Goal: Task Accomplishment & Management: Manage account settings

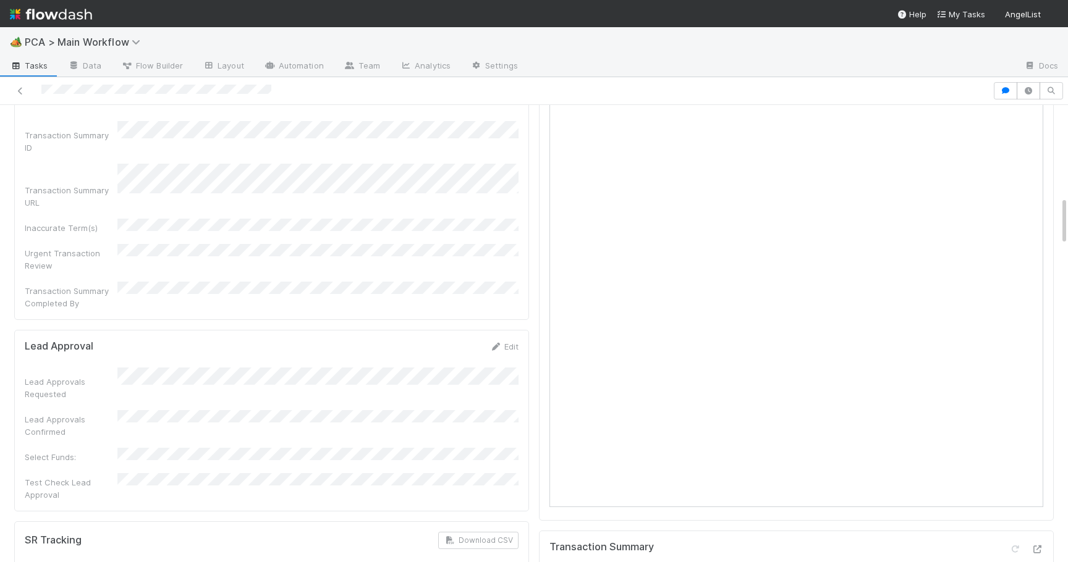
scroll to position [829, 0]
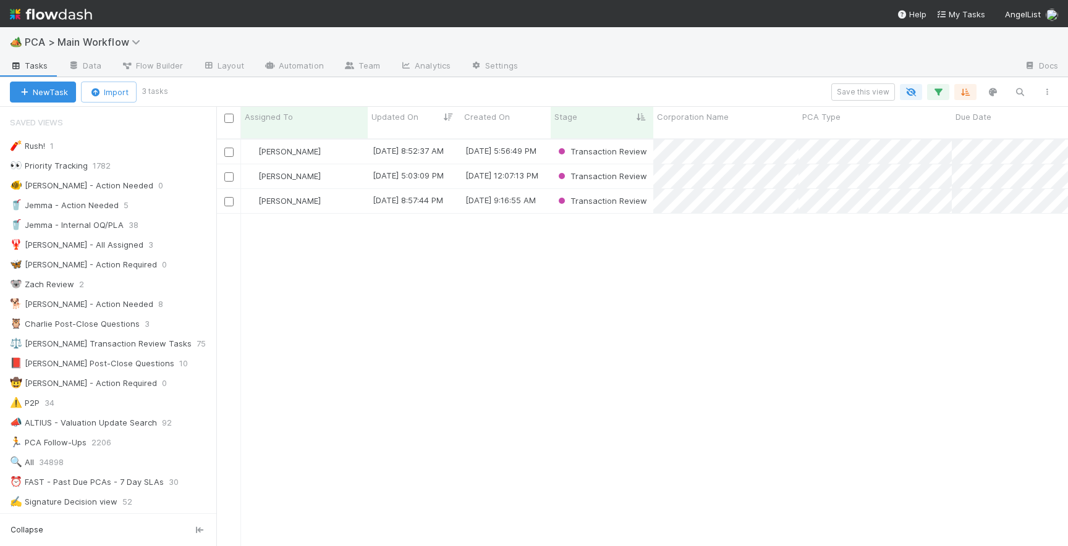
scroll to position [417, 852]
click at [339, 142] on div "[PERSON_NAME]" at bounding box center [304, 152] width 127 height 24
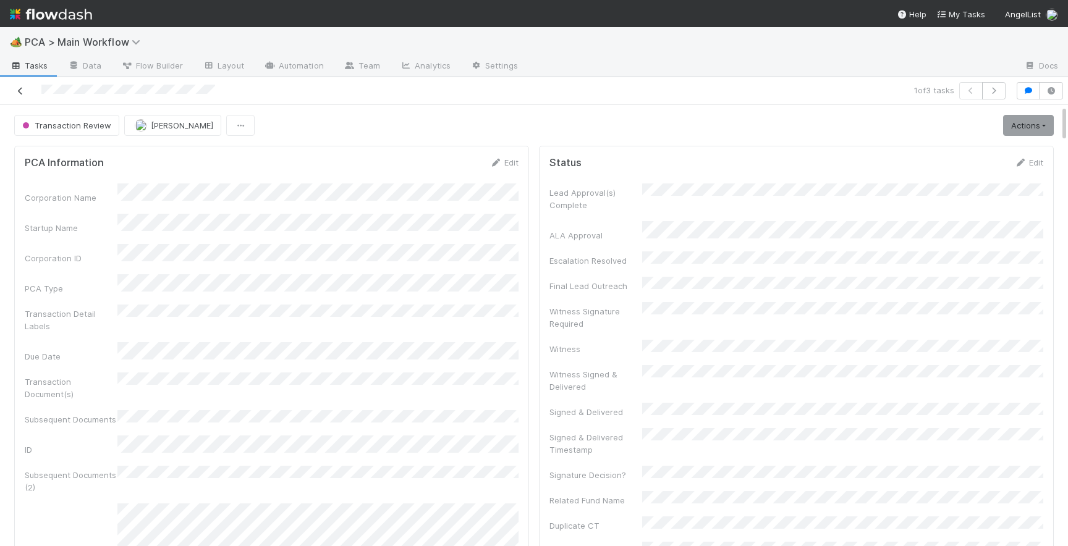
click at [23, 94] on icon at bounding box center [20, 91] width 12 height 8
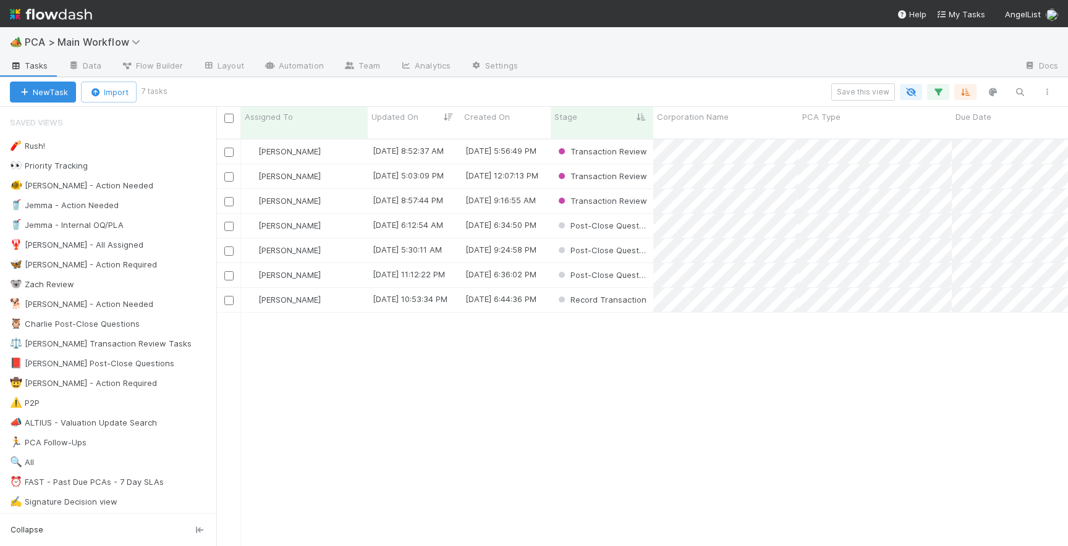
scroll to position [417, 852]
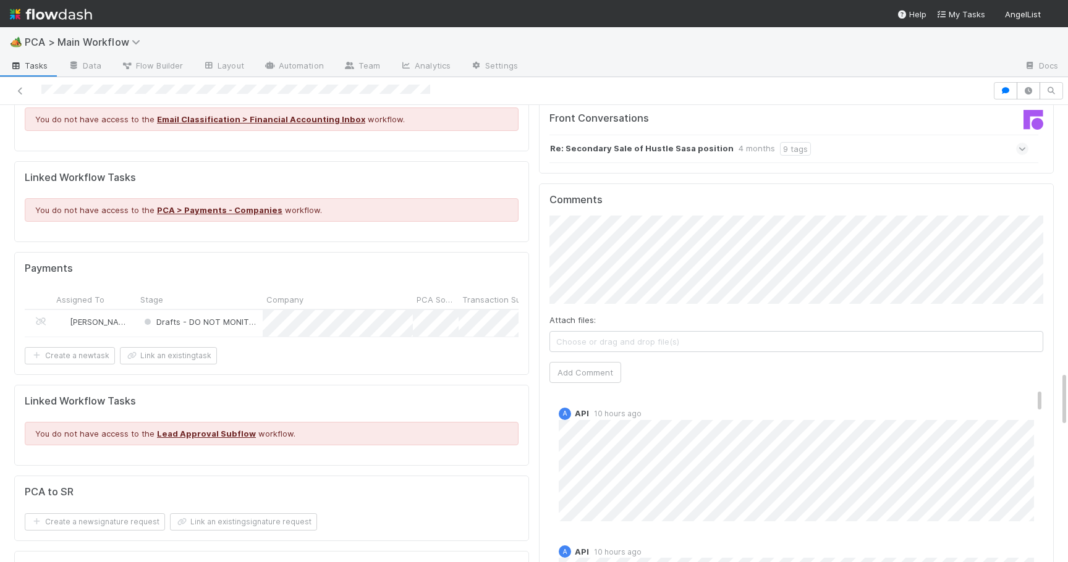
scroll to position [2198, 0]
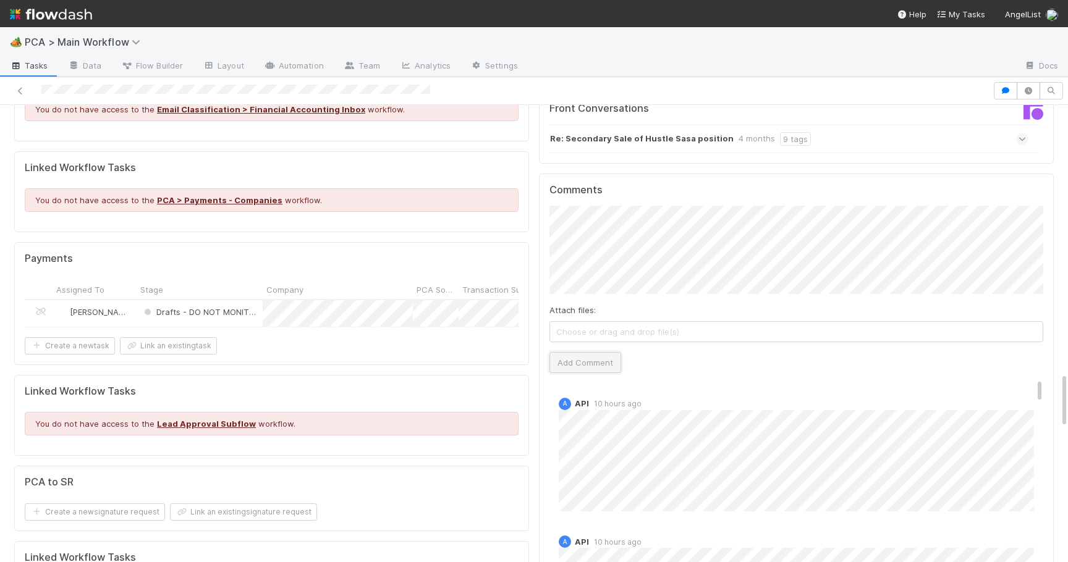
click at [574, 352] on button "Add Comment" at bounding box center [585, 362] width 72 height 21
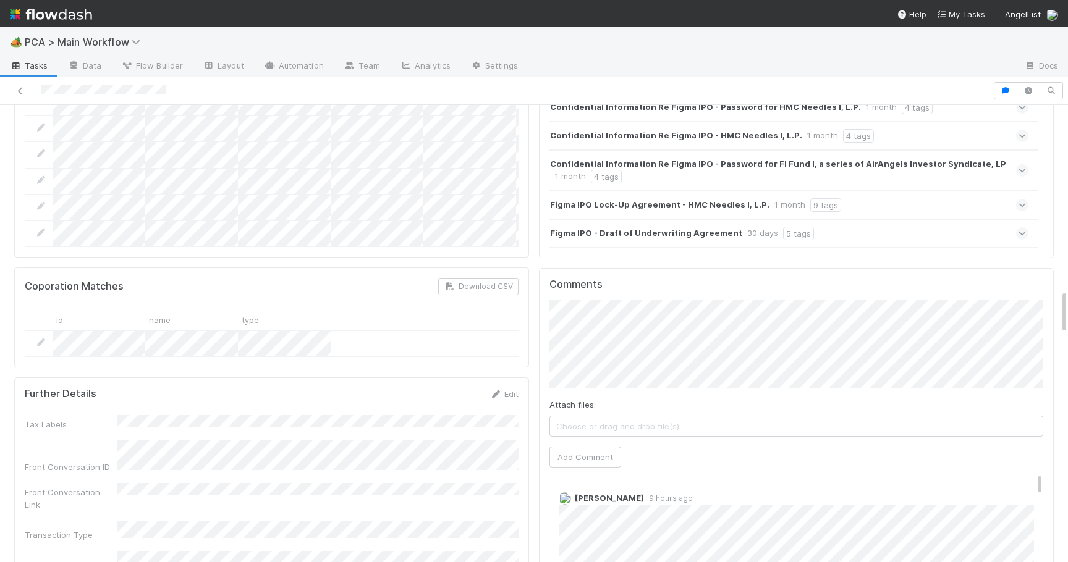
scroll to position [1908, 0]
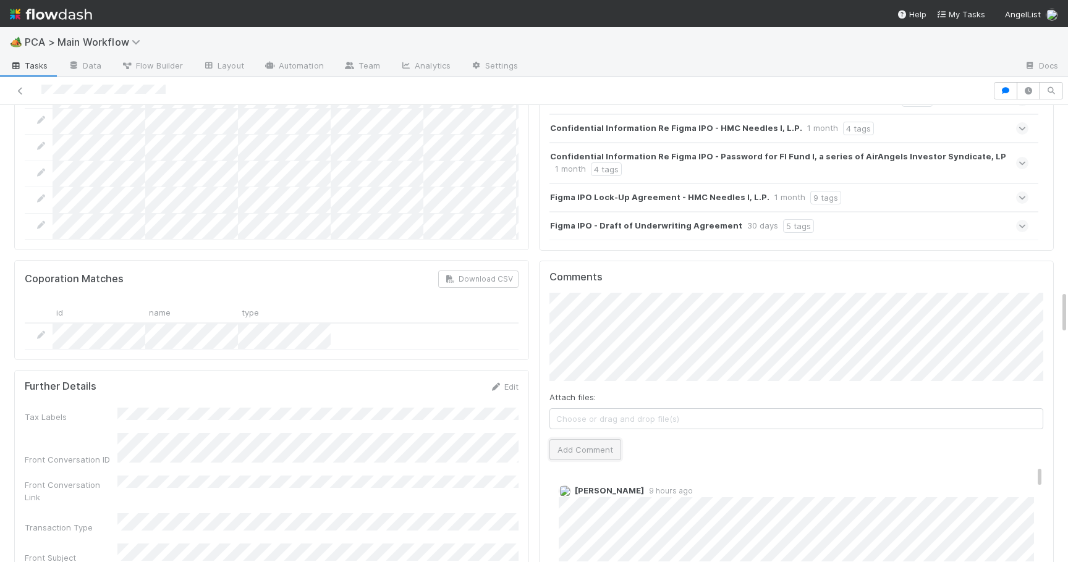
click at [574, 439] on button "Add Comment" at bounding box center [585, 449] width 72 height 21
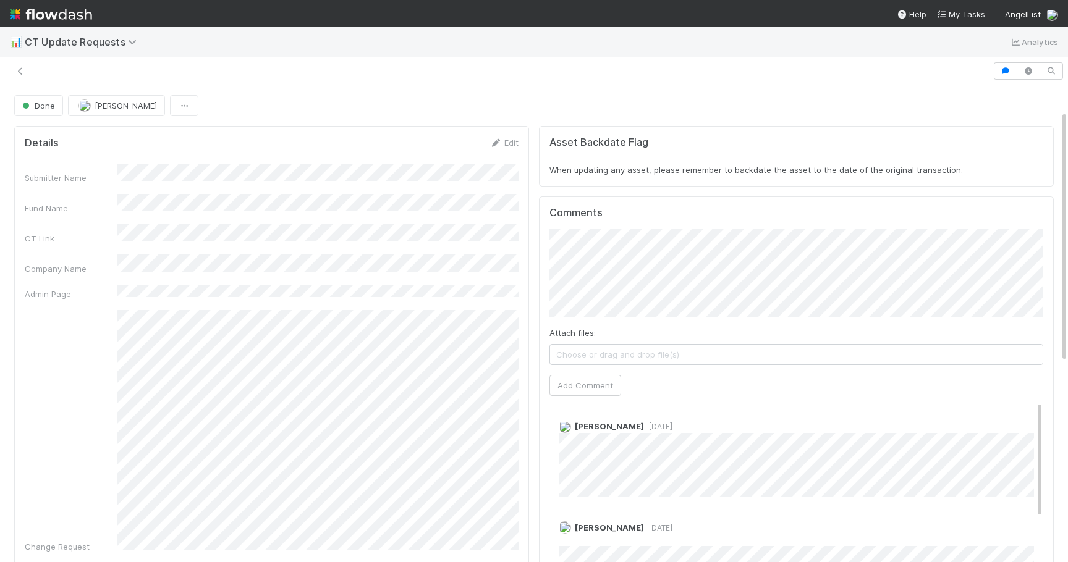
scroll to position [48, 0]
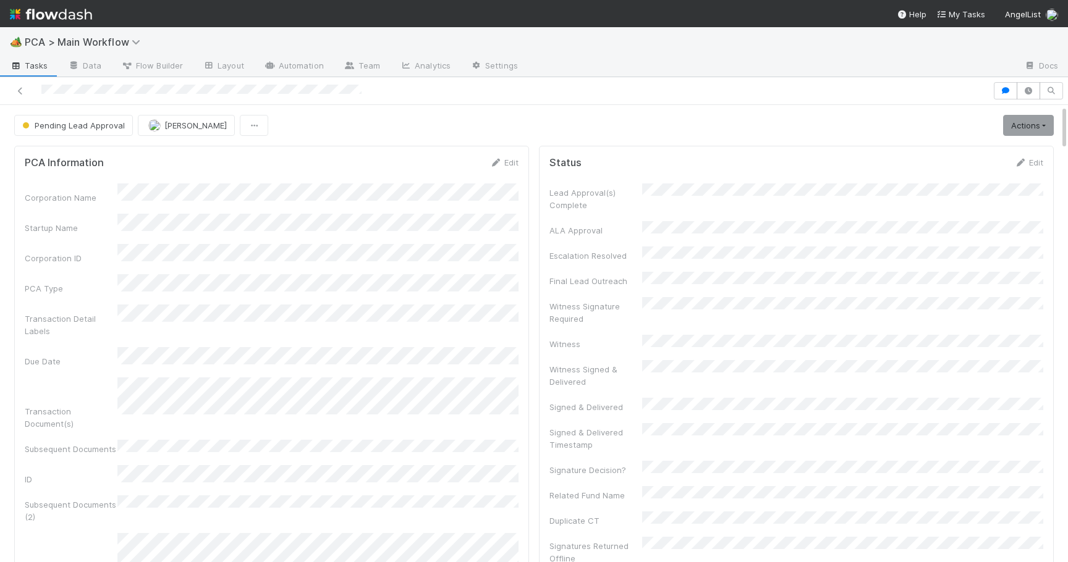
scroll to position [2190, 0]
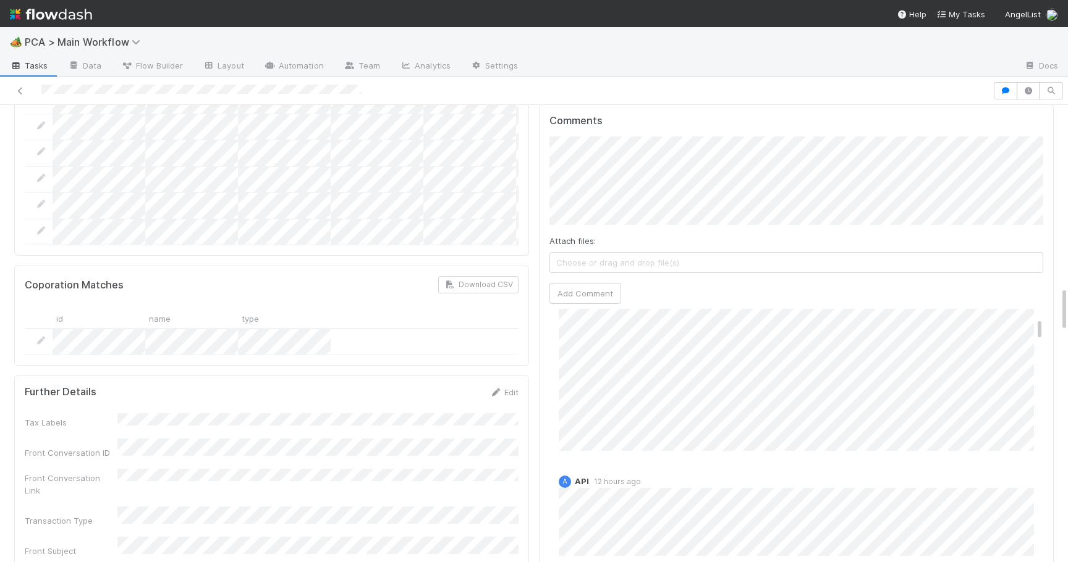
scroll to position [157, 0]
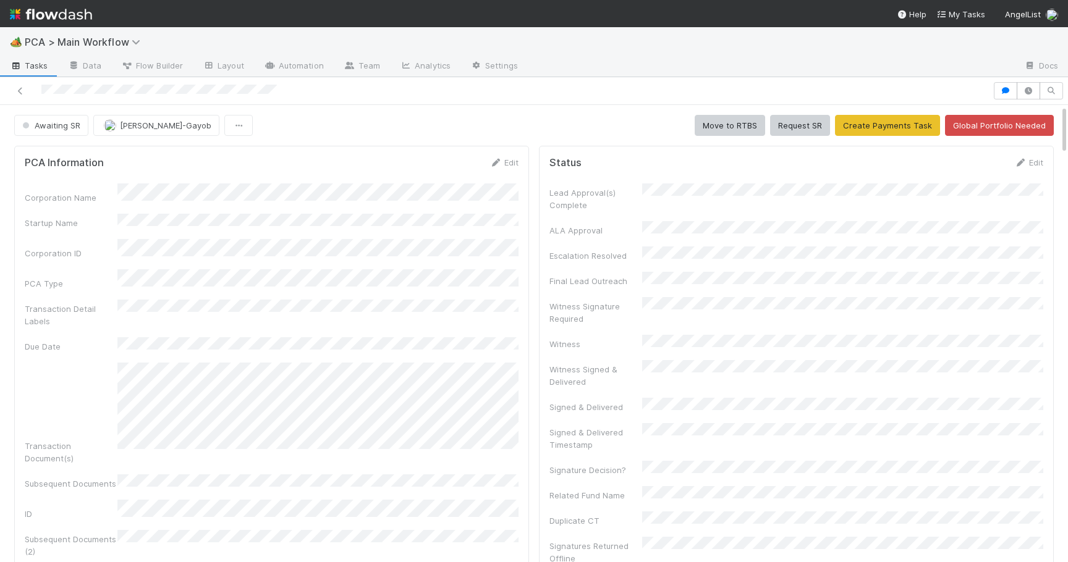
scroll to position [2190, 0]
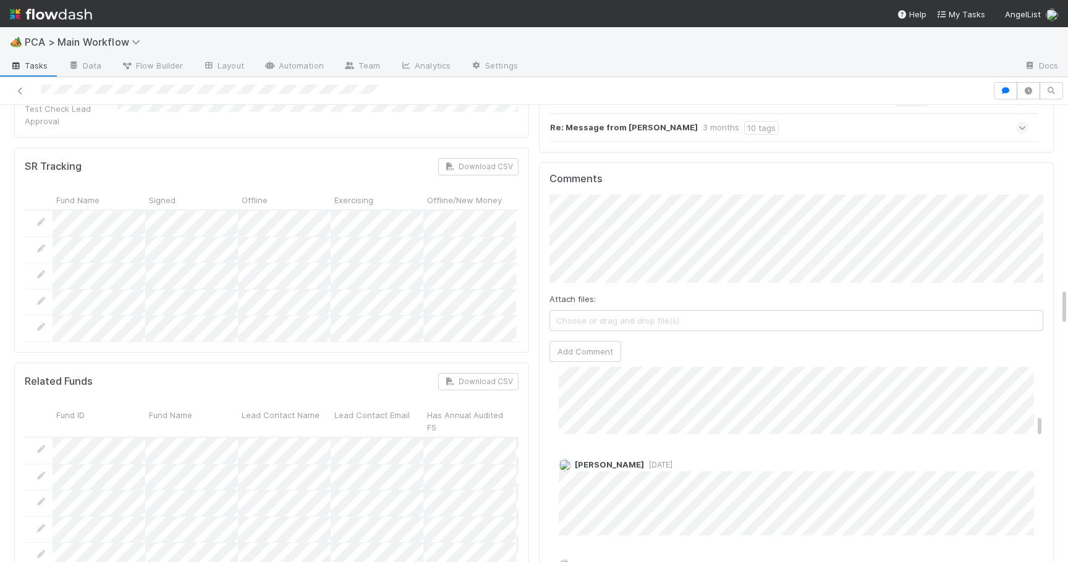
scroll to position [718, 0]
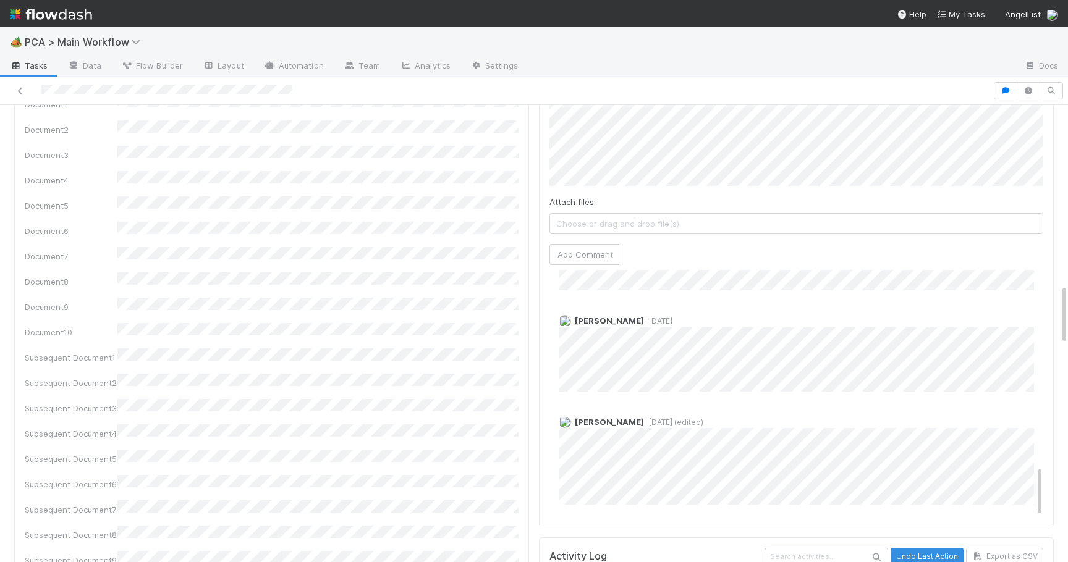
scroll to position [1365, 0]
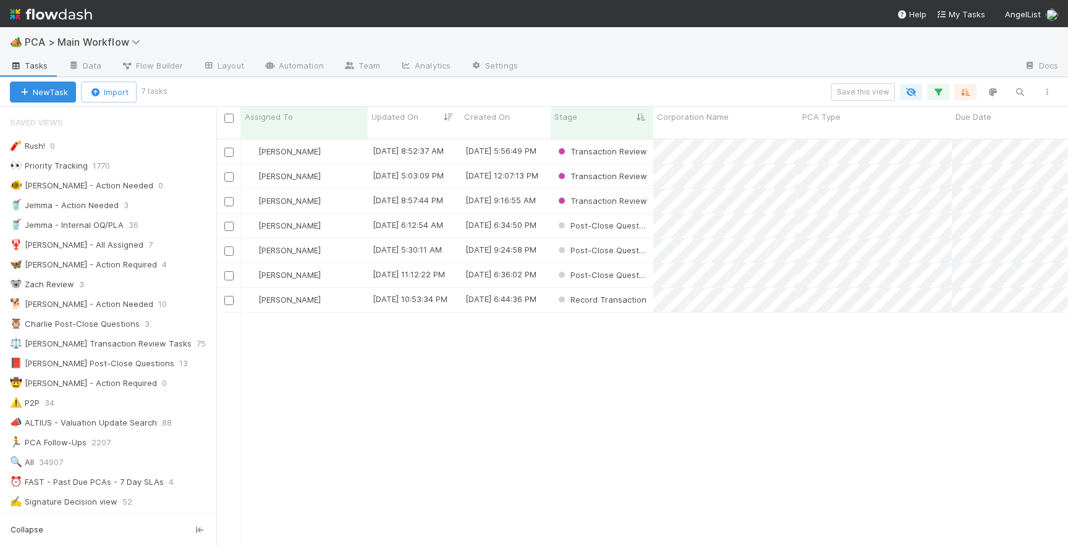
scroll to position [417, 852]
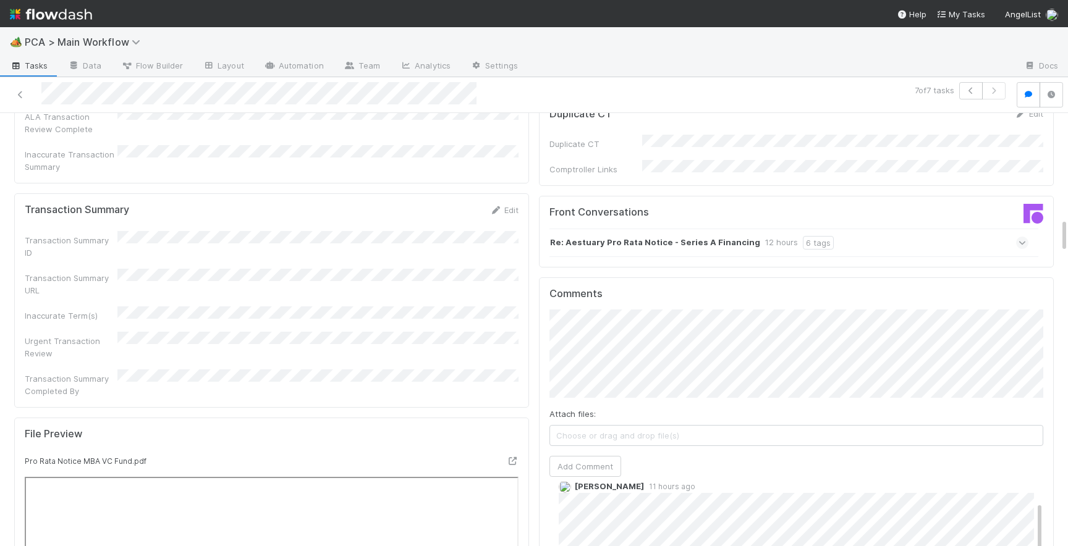
scroll to position [1317, 0]
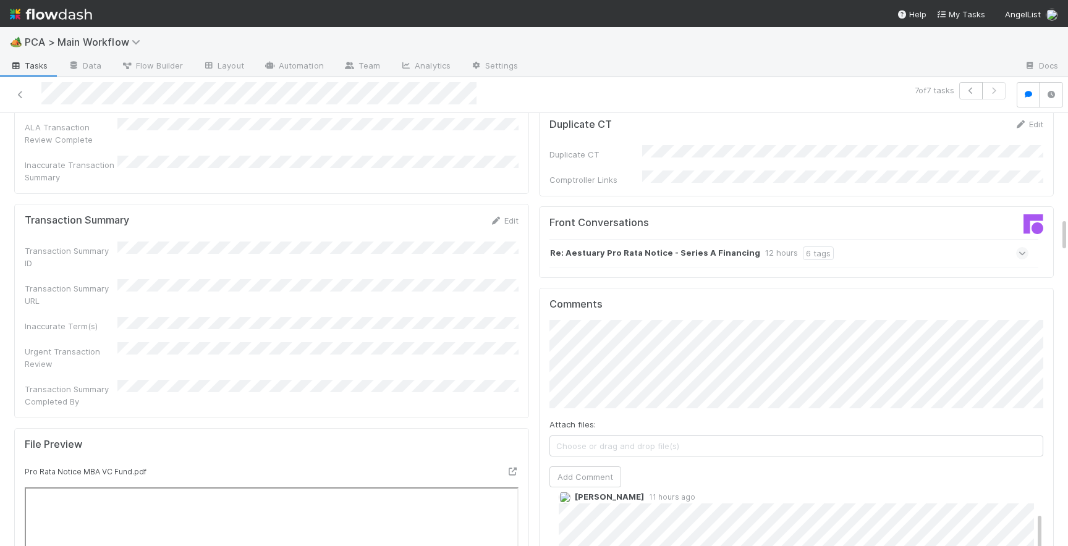
click at [1020, 247] on icon at bounding box center [1022, 253] width 8 height 12
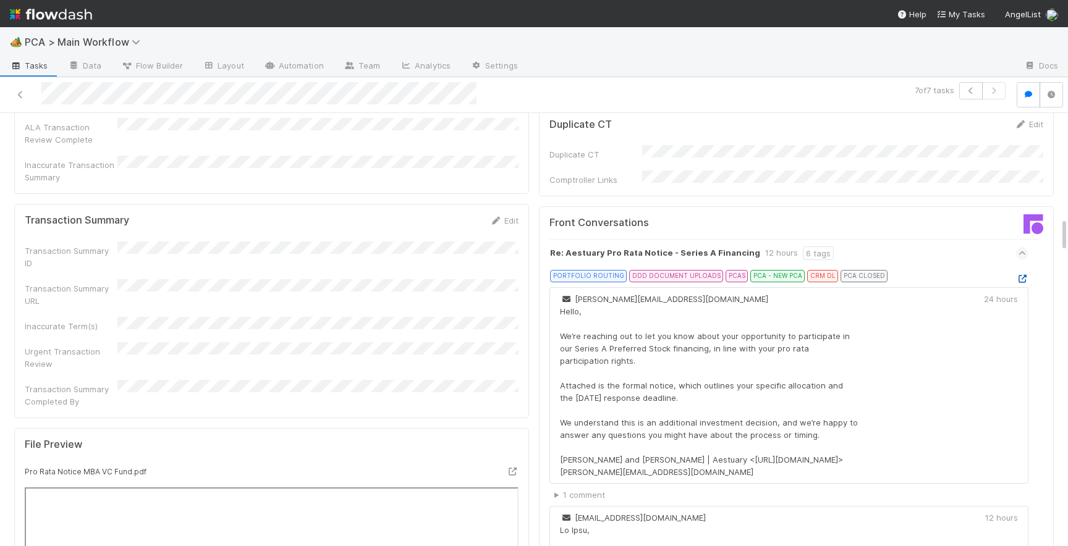
click at [1021, 275] on icon at bounding box center [1022, 279] width 12 height 8
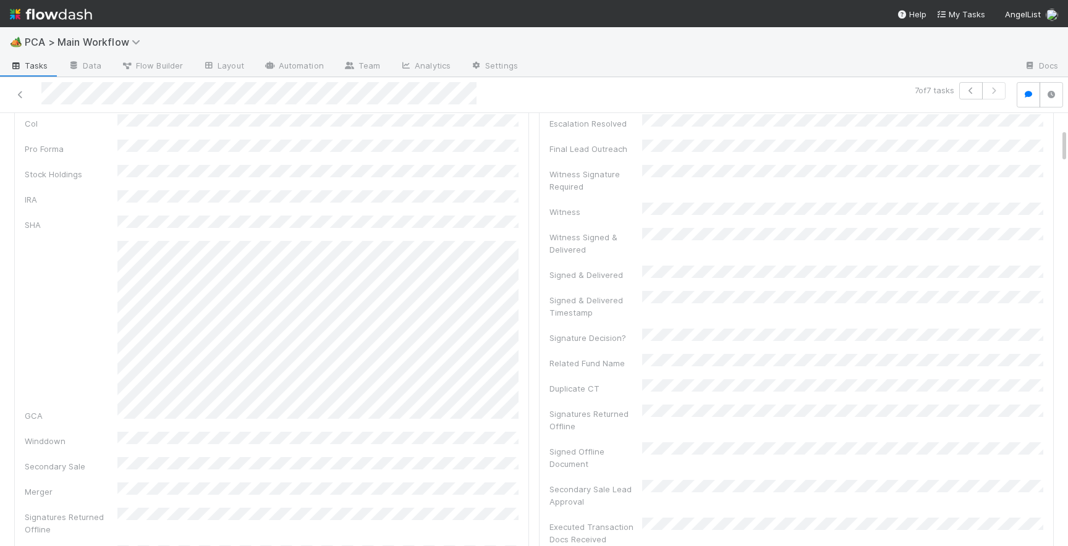
scroll to position [0, 0]
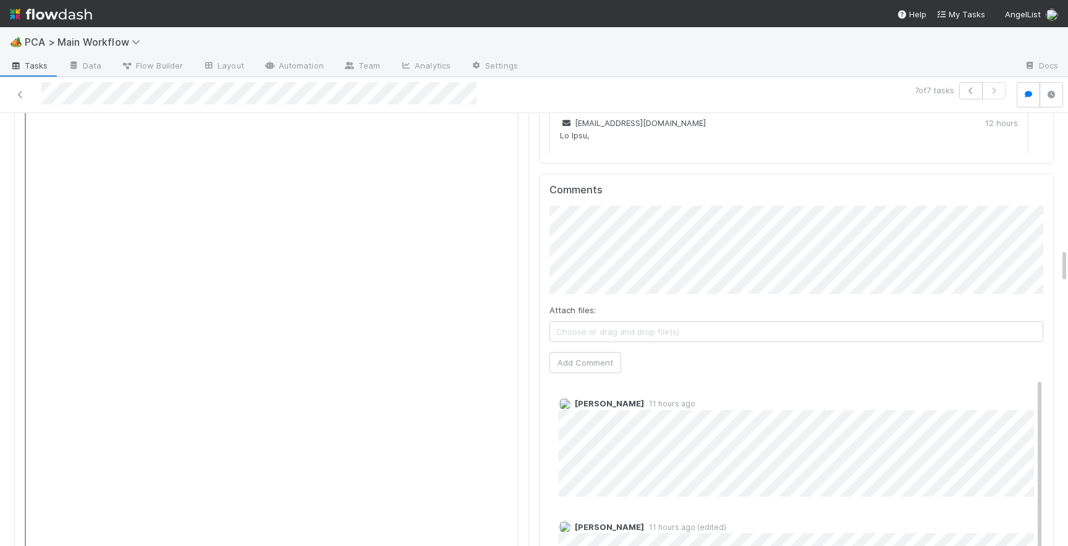
scroll to position [1708, 0]
click at [578, 356] on button "Add Comment" at bounding box center [585, 366] width 72 height 21
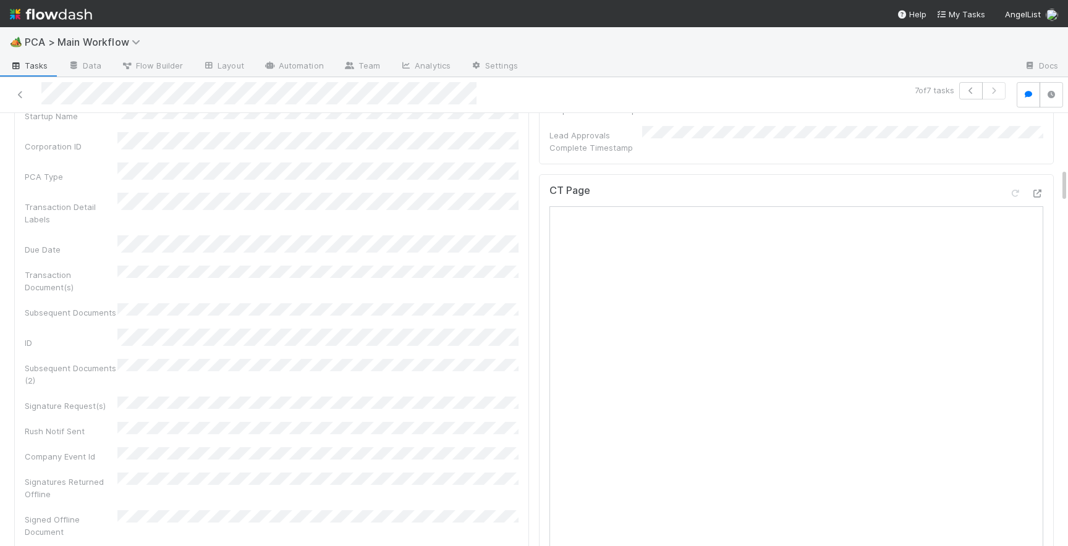
scroll to position [695, 0]
click at [1038, 195] on icon at bounding box center [1037, 199] width 12 height 8
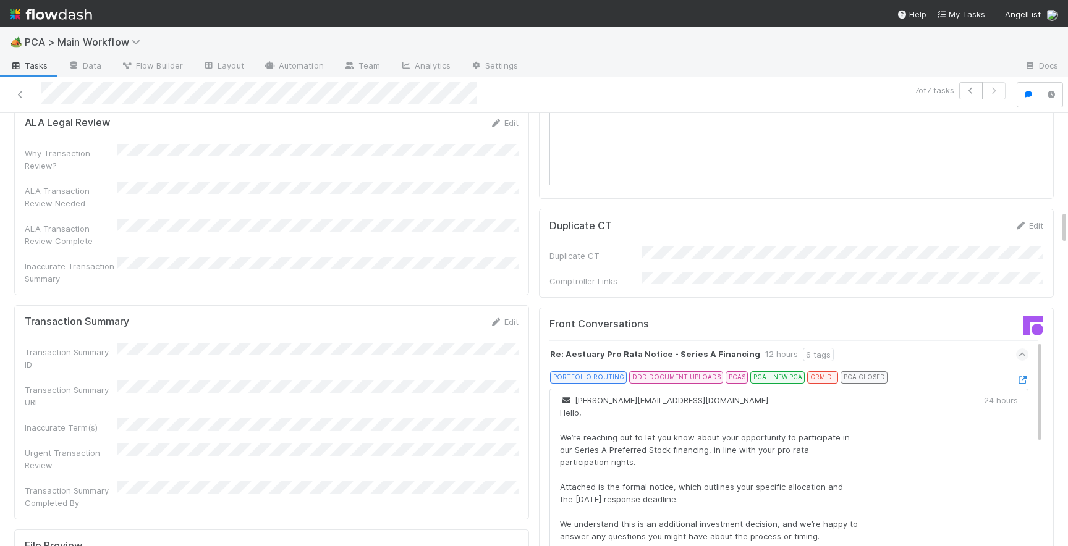
scroll to position [1234, 0]
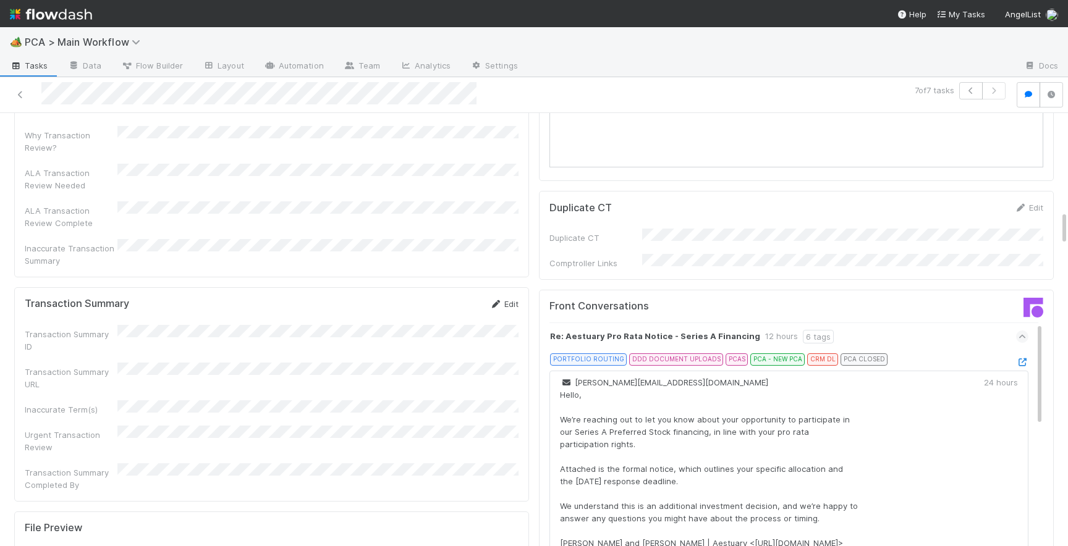
click at [504, 299] on link "Edit" at bounding box center [503, 304] width 29 height 10
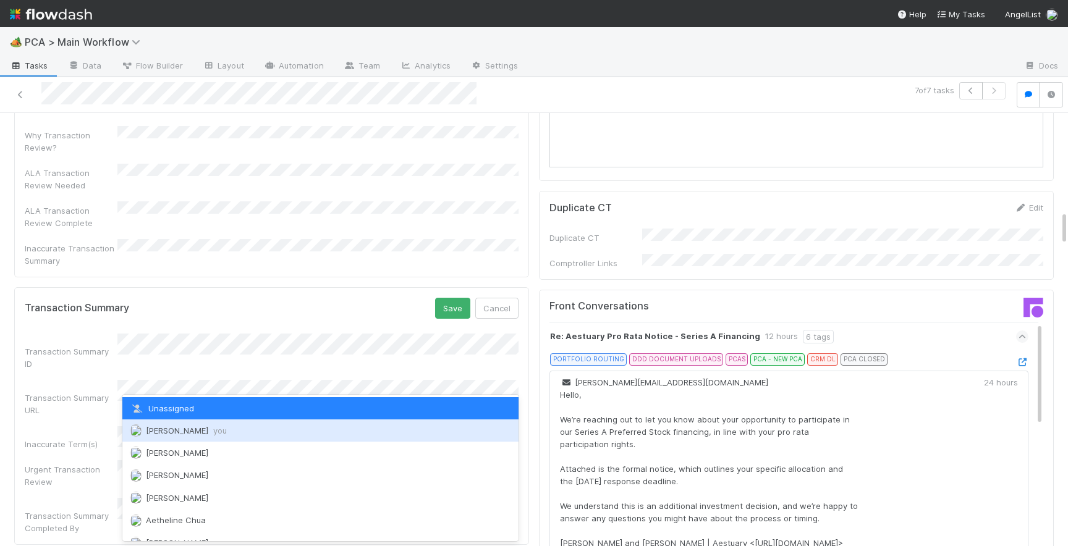
click at [227, 428] on div "Josh Tarr you" at bounding box center [320, 431] width 396 height 22
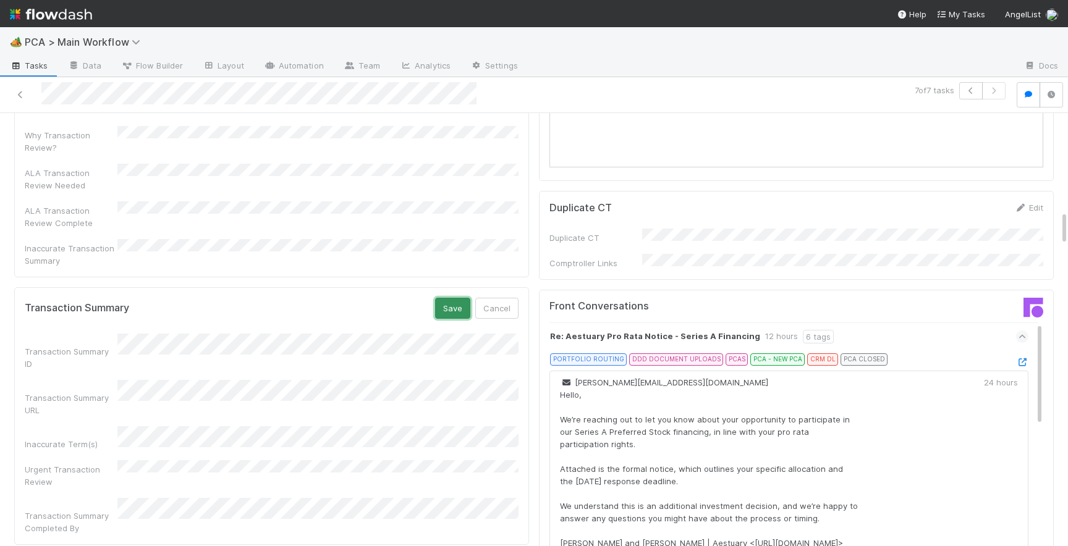
click at [448, 298] on button "Save" at bounding box center [452, 308] width 35 height 21
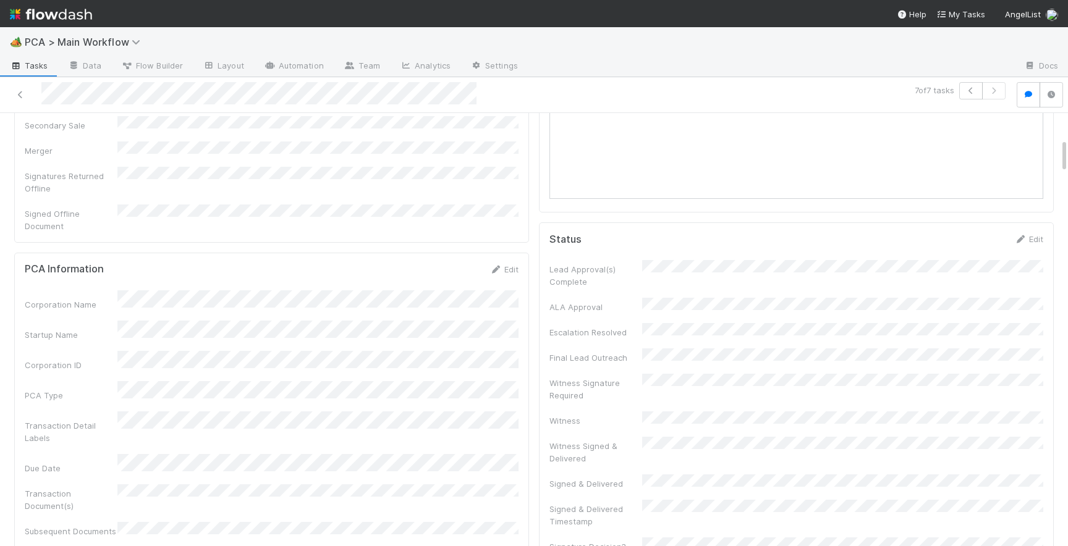
scroll to position [0, 0]
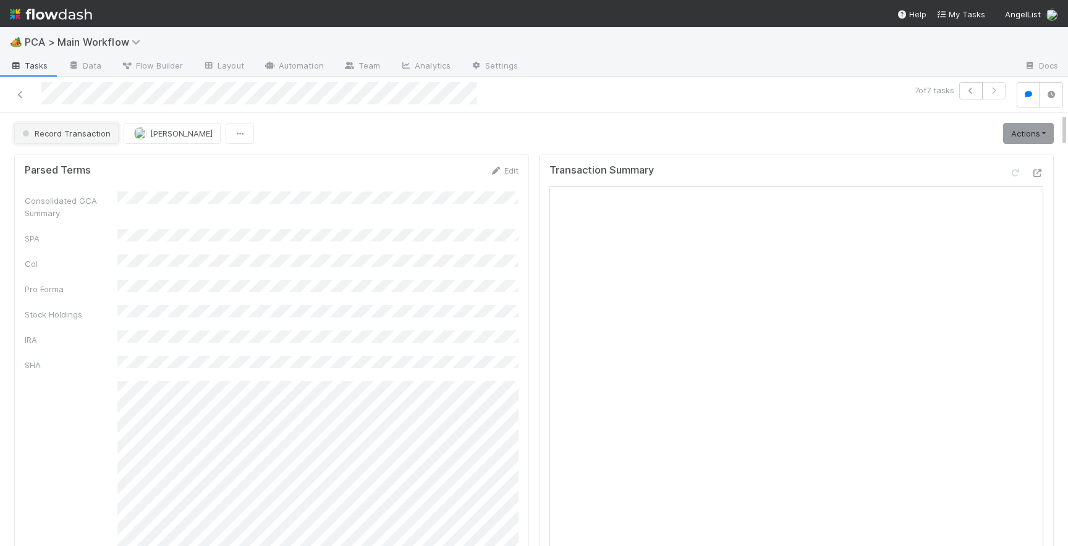
click at [68, 138] on button "Record Transaction" at bounding box center [66, 133] width 104 height 21
click at [64, 165] on span "Internal - Open Question / Request" at bounding box center [92, 164] width 151 height 10
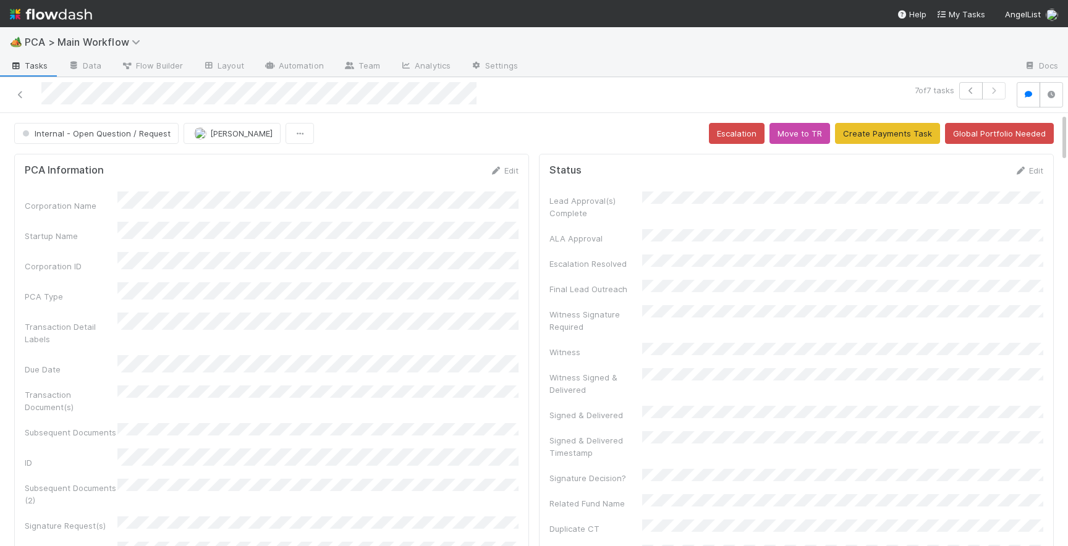
click at [21, 101] on div at bounding box center [257, 94] width 505 height 25
click at [20, 98] on link at bounding box center [20, 94] width 12 height 12
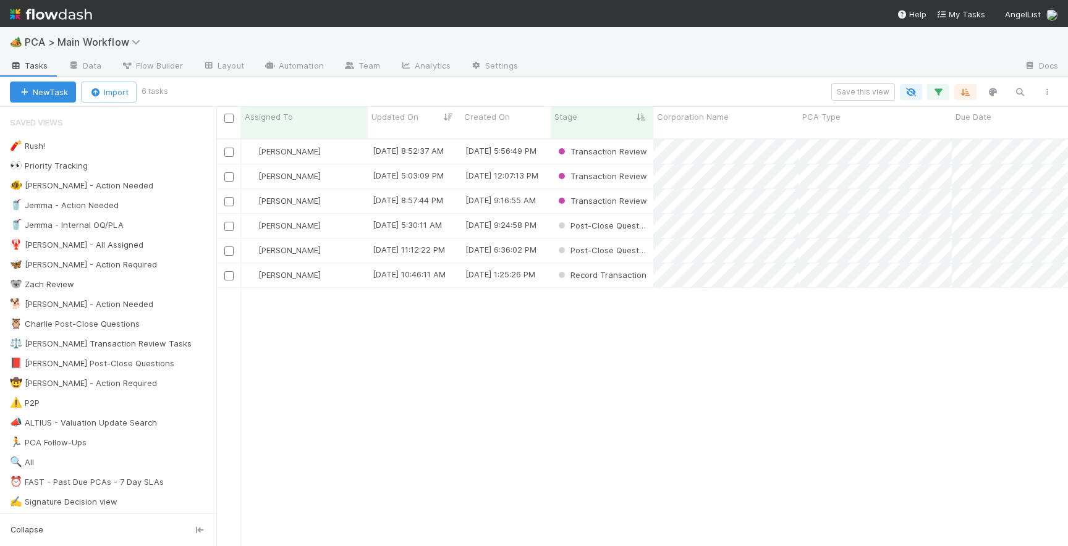
scroll to position [417, 852]
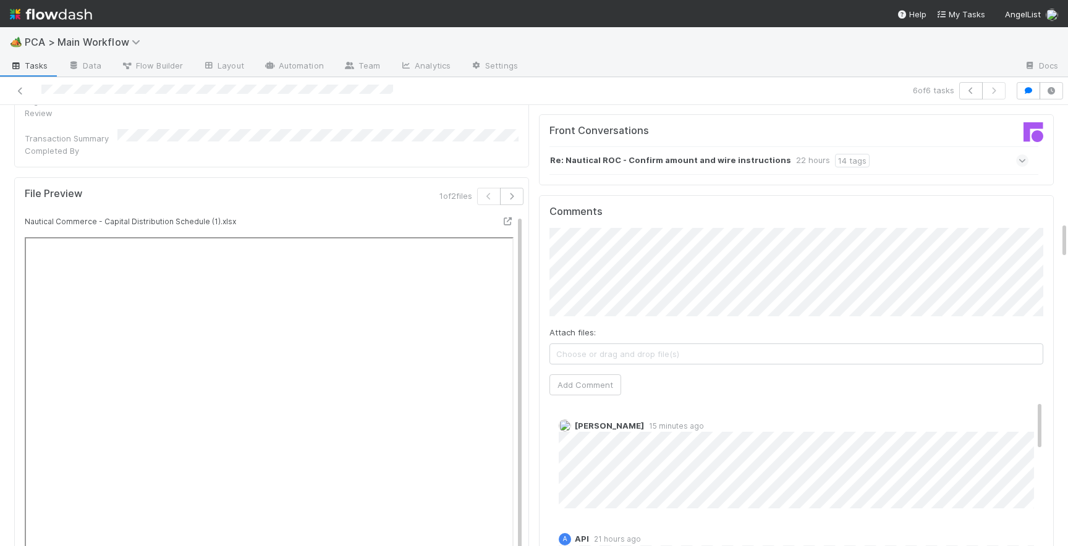
scroll to position [1391, 0]
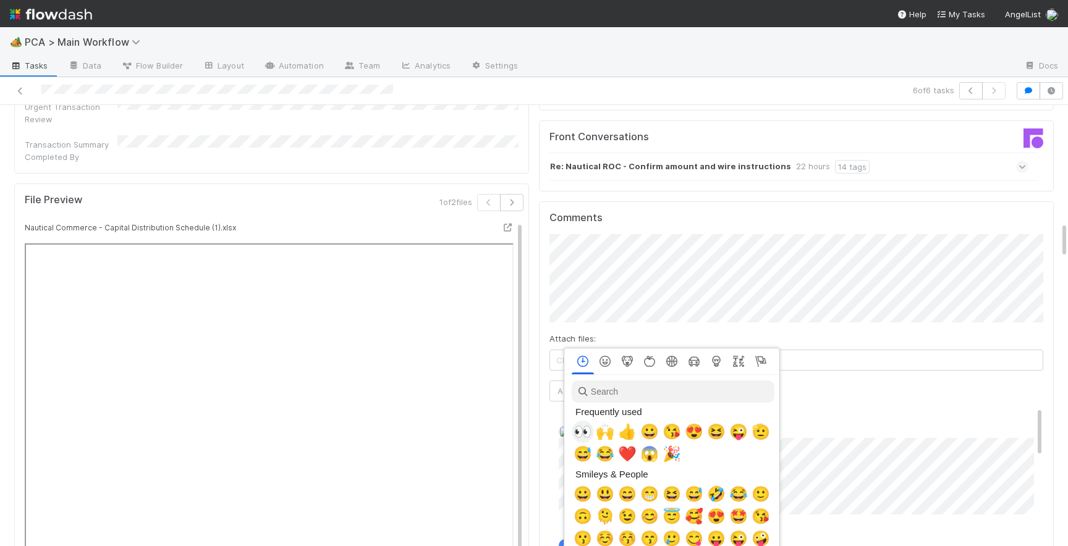
click at [585, 433] on span "👀" at bounding box center [583, 431] width 19 height 17
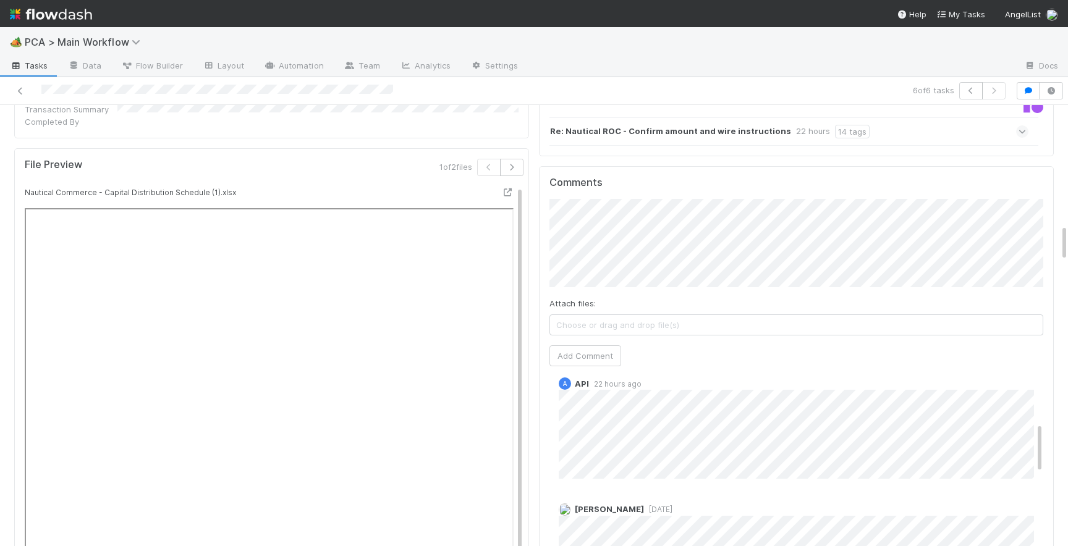
scroll to position [253, 0]
click at [608, 196] on span "Jeremy Navarro" at bounding box center [613, 197] width 62 height 10
click at [580, 345] on button "Add Comment" at bounding box center [585, 355] width 72 height 21
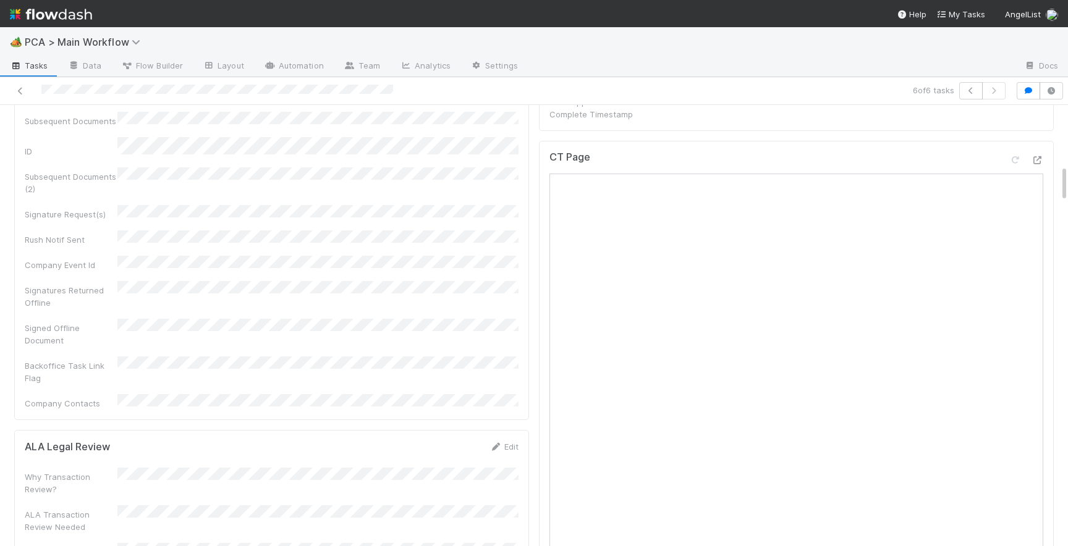
scroll to position [684, 0]
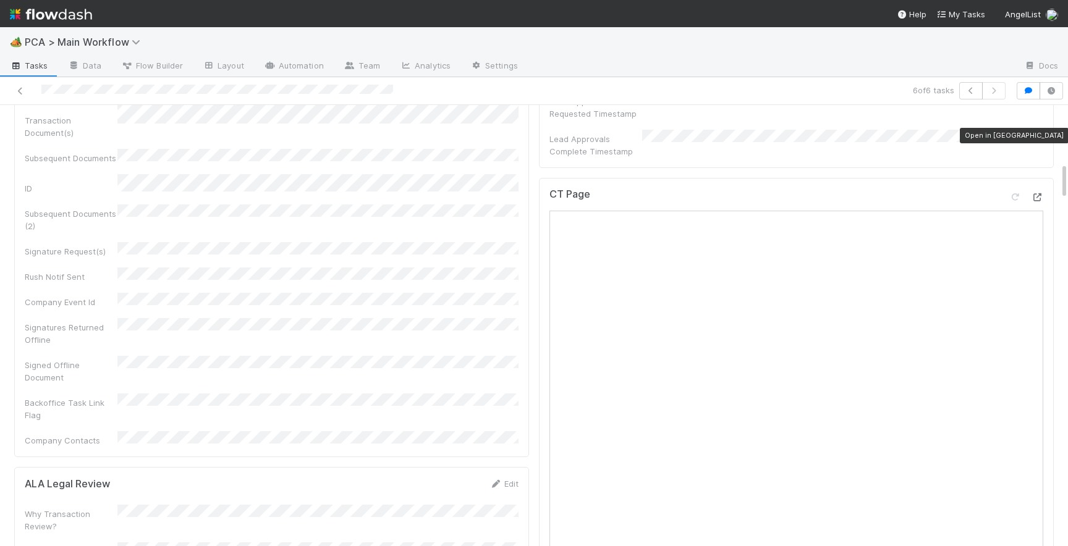
click at [1040, 193] on icon at bounding box center [1037, 197] width 12 height 8
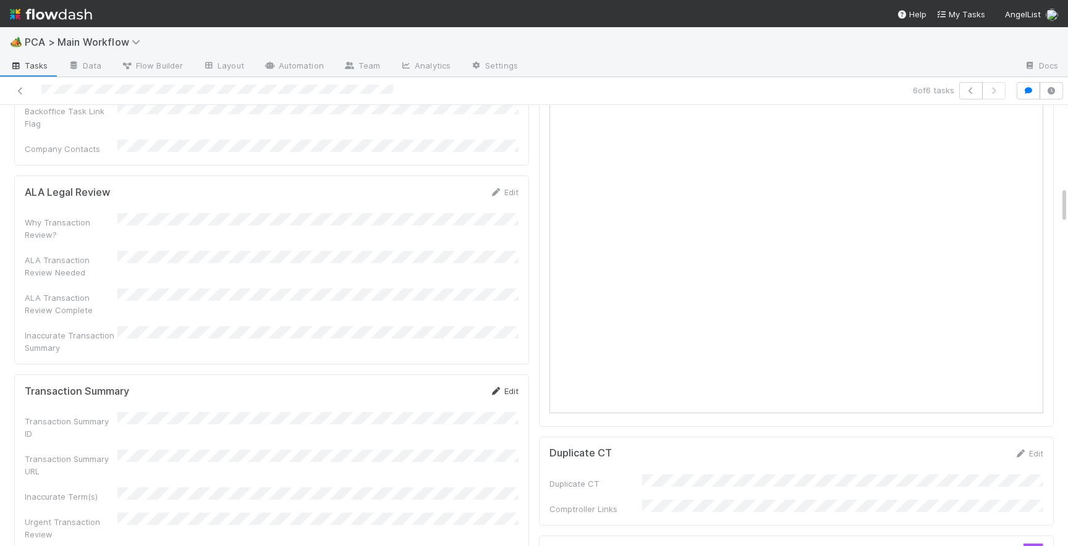
click at [514, 386] on link "Edit" at bounding box center [503, 391] width 29 height 10
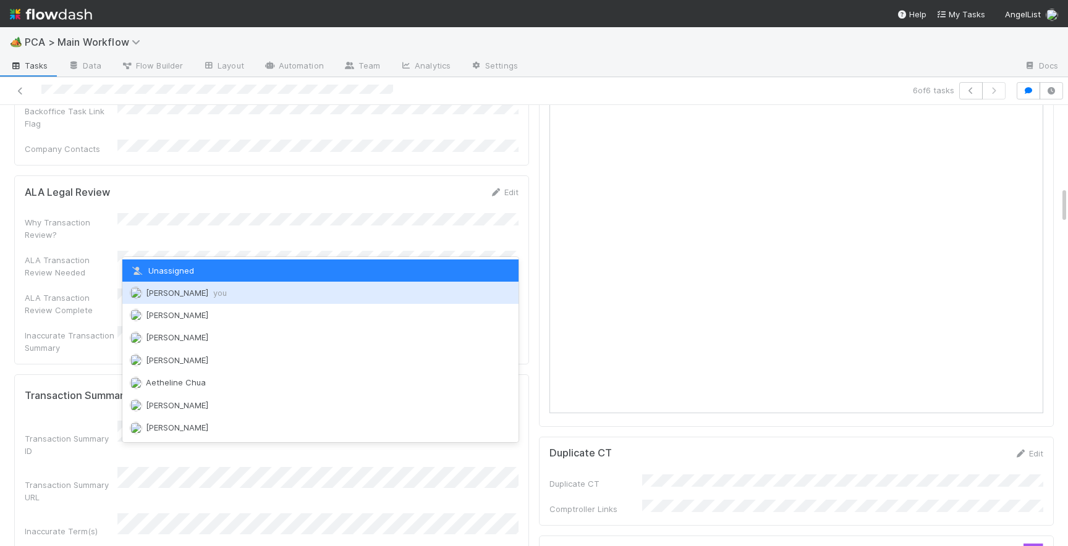
click at [213, 297] on div "Josh Tarr you" at bounding box center [320, 293] width 396 height 22
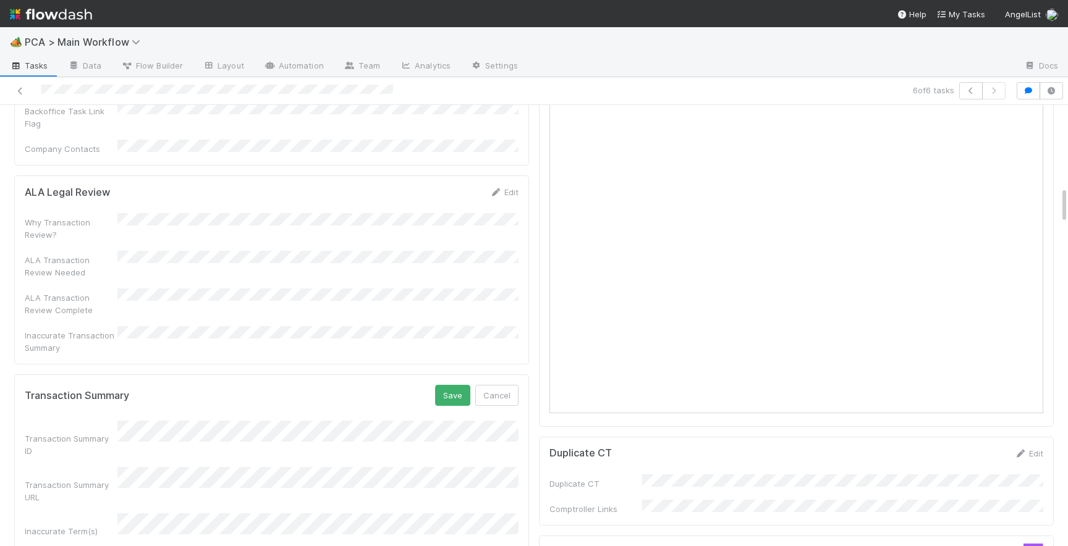
click at [433, 385] on div "Transaction Summary Save Cancel" at bounding box center [272, 395] width 494 height 21
click at [451, 385] on button "Save" at bounding box center [452, 395] width 35 height 21
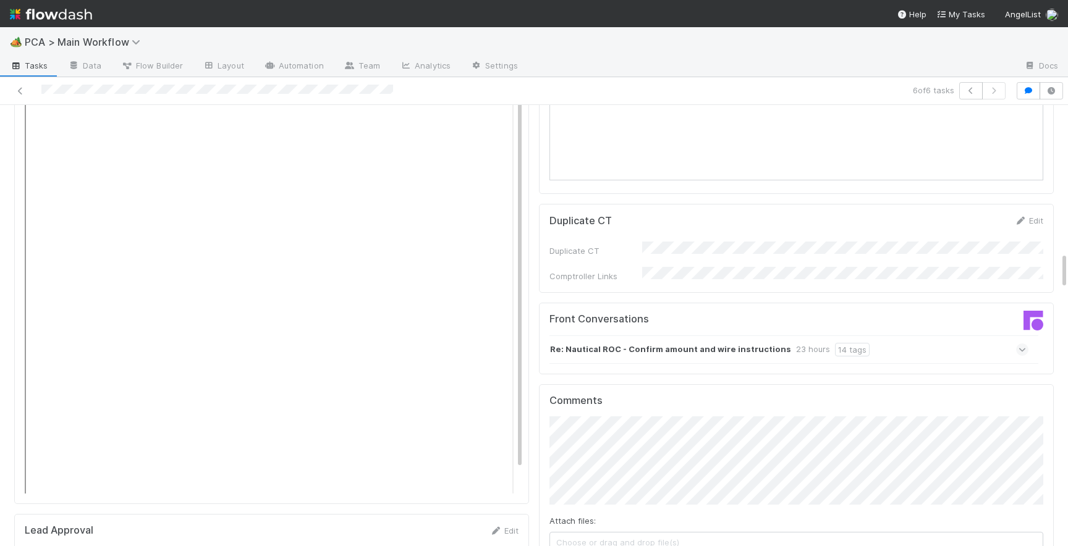
scroll to position [1771, 0]
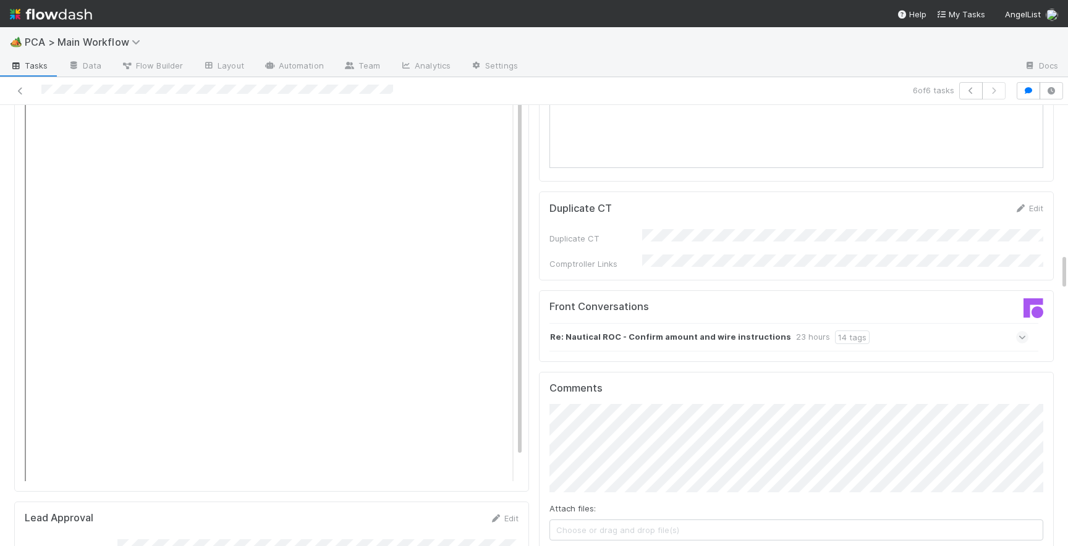
click at [1023, 331] on icon at bounding box center [1022, 337] width 8 height 12
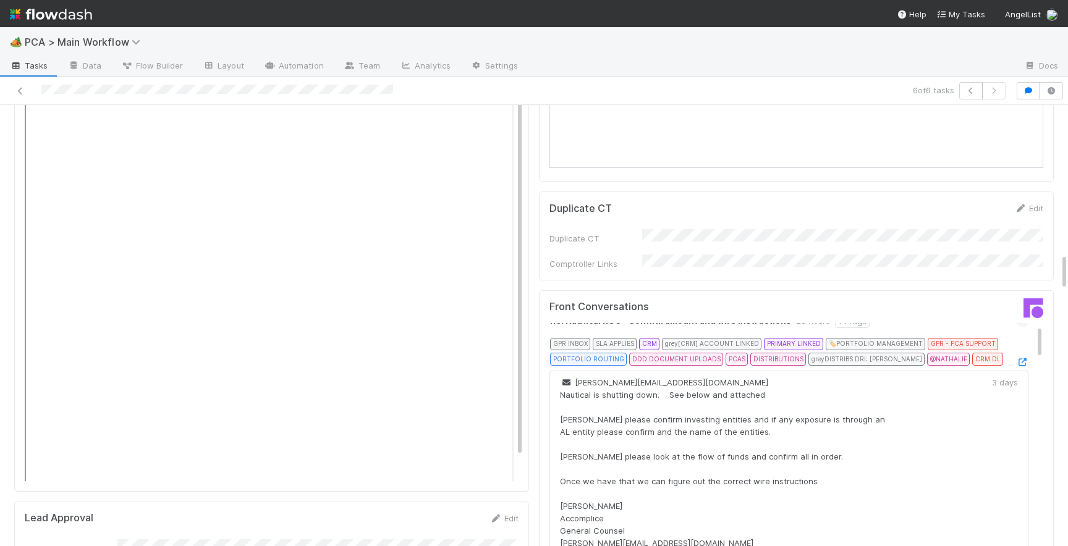
scroll to position [0, 0]
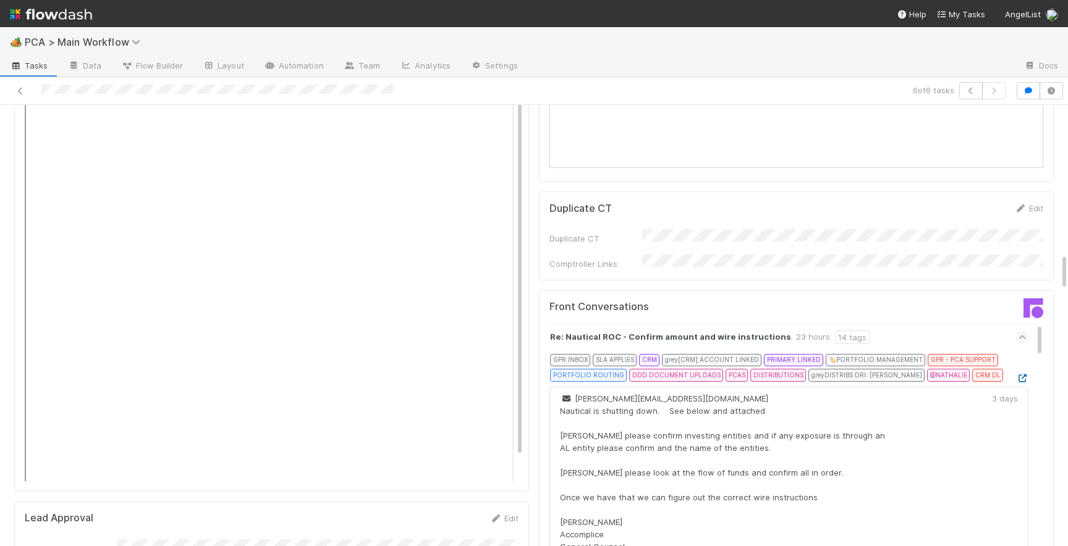
click at [1025, 375] on icon at bounding box center [1022, 379] width 12 height 8
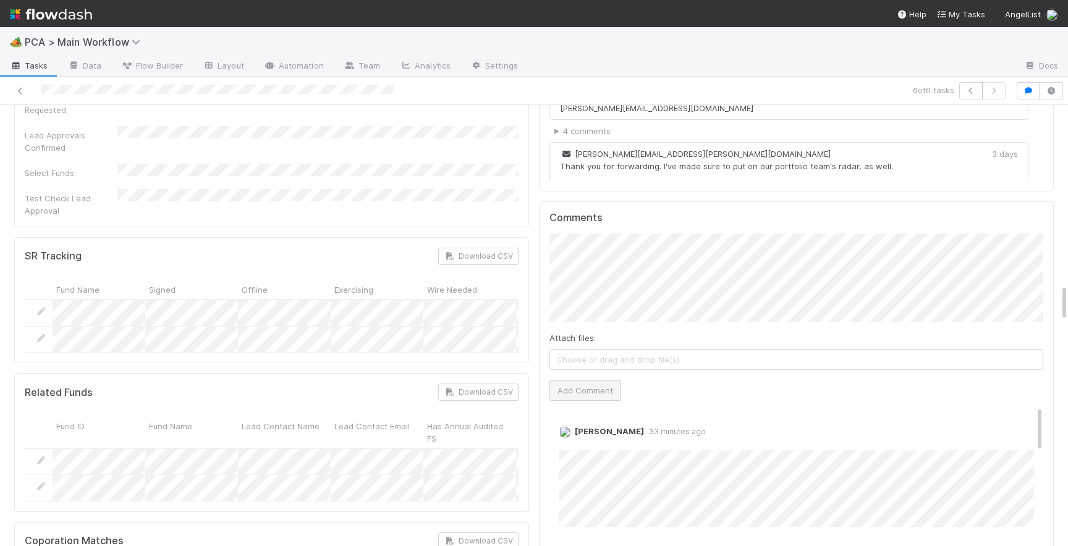
scroll to position [2226, 0]
click at [577, 376] on button "Add Comment" at bounding box center [585, 386] width 72 height 21
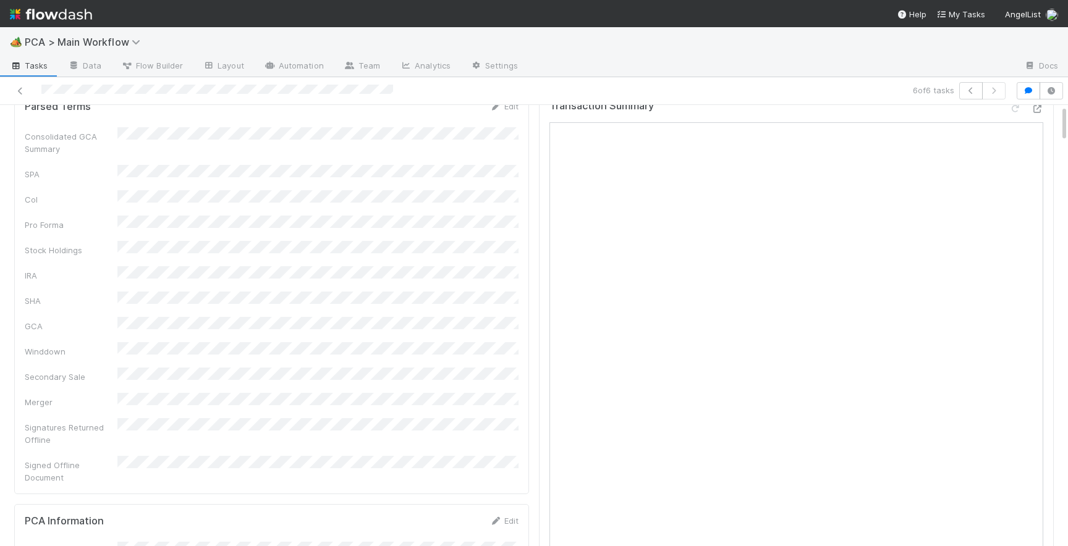
scroll to position [0, 0]
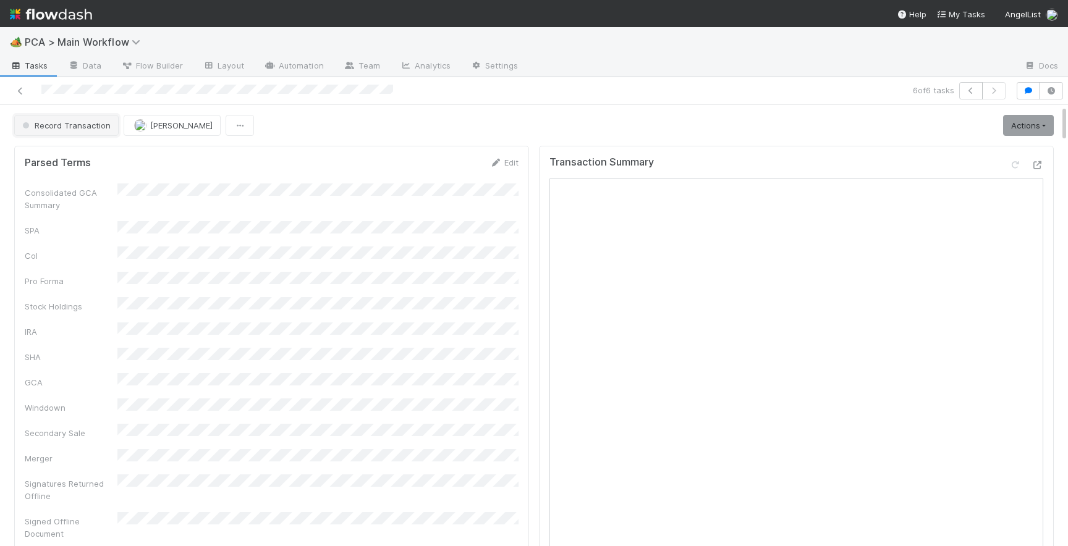
click at [53, 131] on button "Record Transaction" at bounding box center [66, 125] width 104 height 21
click at [56, 163] on div "[MEDICAL_DATA]" at bounding box center [97, 156] width 174 height 22
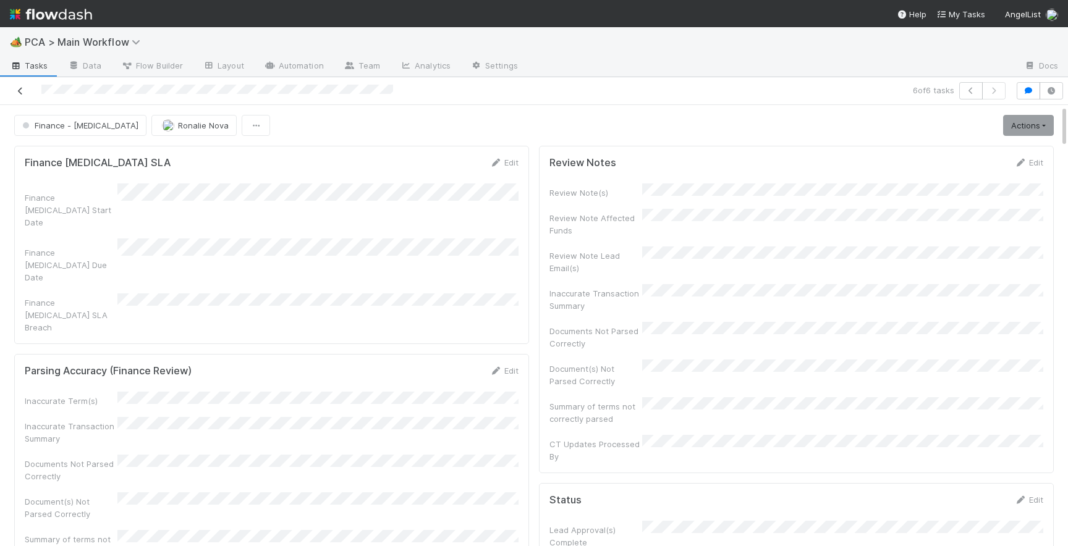
click at [17, 90] on icon at bounding box center [20, 91] width 12 height 8
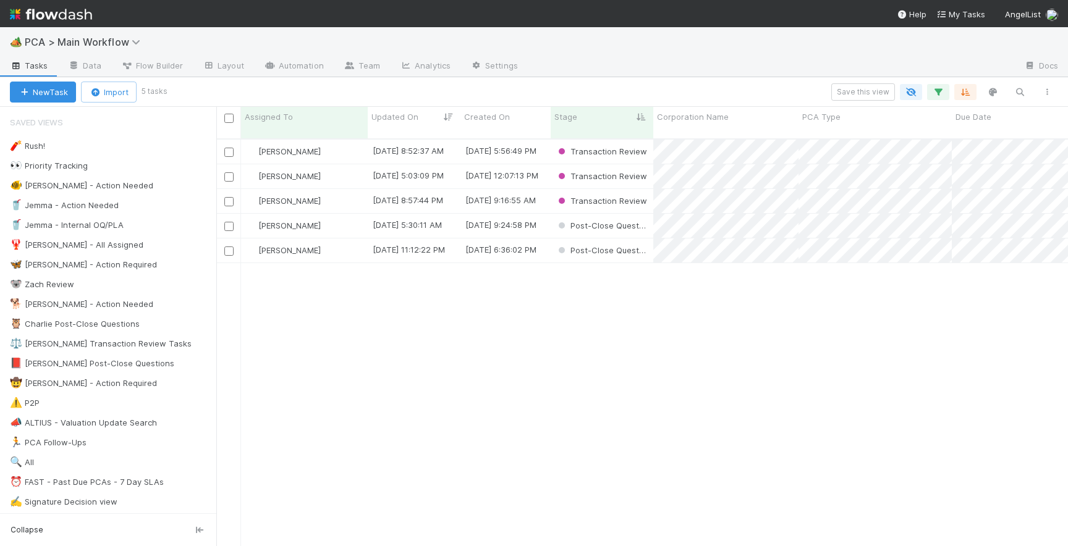
scroll to position [417, 852]
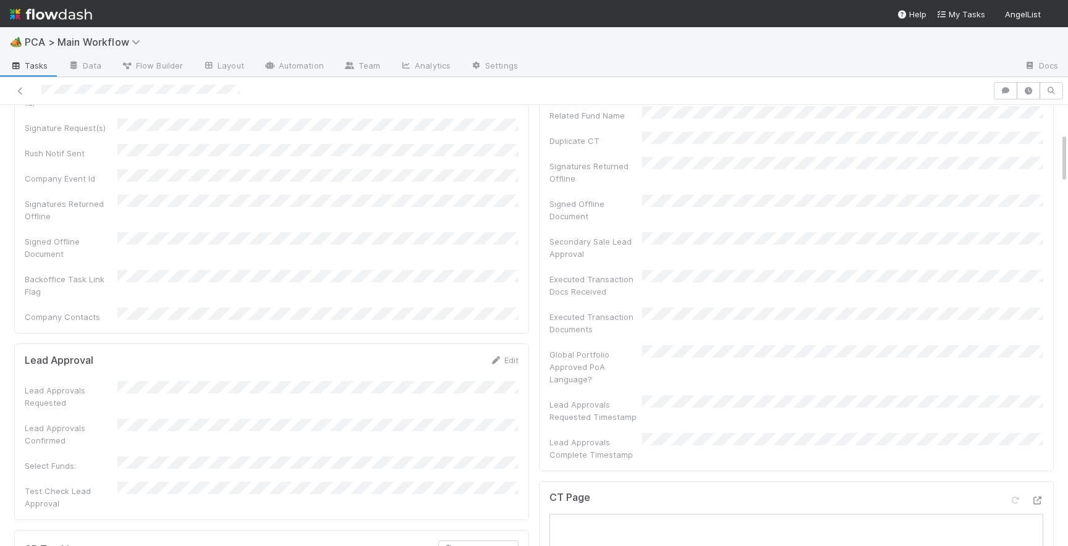
scroll to position [143, 0]
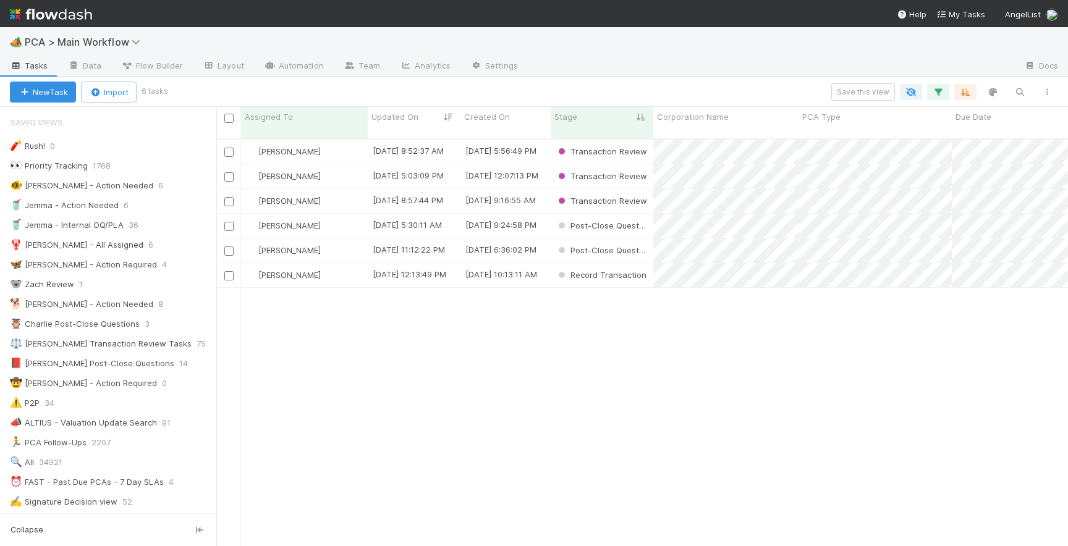
scroll to position [417, 852]
